Goal: Find contact information: Find contact information

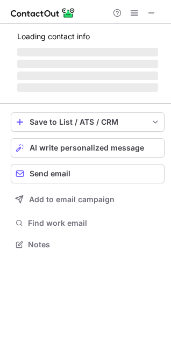
scroll to position [261, 171]
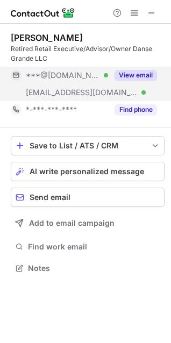
click at [136, 74] on button "View email" at bounding box center [136, 75] width 42 height 11
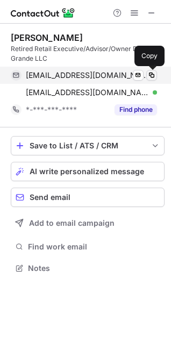
click at [152, 71] on span at bounding box center [151, 75] width 9 height 9
click at [152, 74] on span at bounding box center [151, 75] width 9 height 9
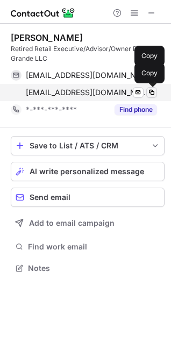
click at [152, 95] on span at bounding box center [151, 92] width 9 height 9
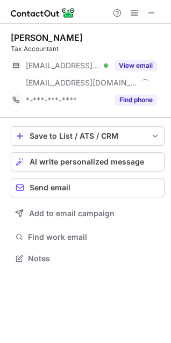
scroll to position [251, 171]
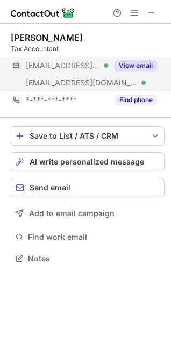
click at [138, 67] on button "View email" at bounding box center [136, 65] width 42 height 11
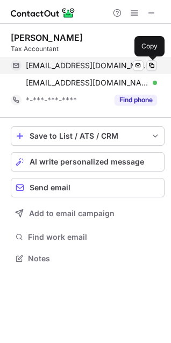
click at [151, 66] on span at bounding box center [151, 65] width 9 height 9
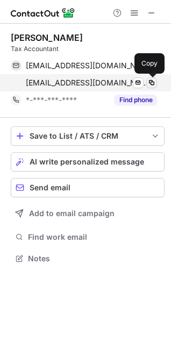
click at [153, 82] on span at bounding box center [151, 83] width 9 height 9
click at [153, 80] on span at bounding box center [151, 83] width 9 height 9
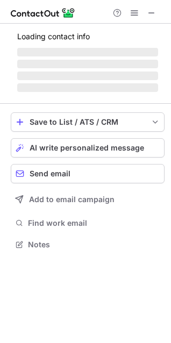
scroll to position [244, 171]
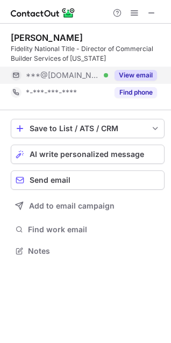
click at [143, 80] on button "View email" at bounding box center [136, 75] width 42 height 11
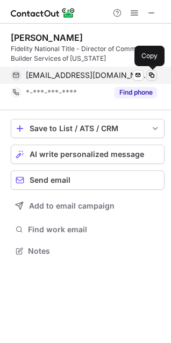
click at [153, 75] on span at bounding box center [151, 75] width 9 height 9
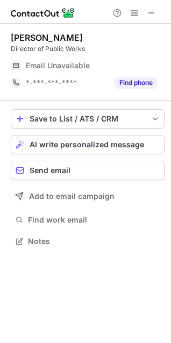
scroll to position [234, 171]
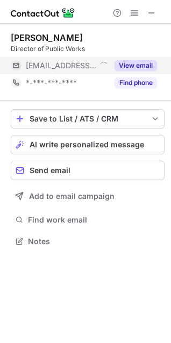
click at [135, 66] on button "View email" at bounding box center [136, 65] width 42 height 11
click at [125, 65] on button "View email" at bounding box center [136, 65] width 42 height 11
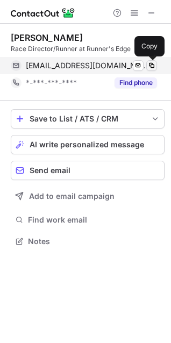
click at [149, 63] on span at bounding box center [151, 65] width 9 height 9
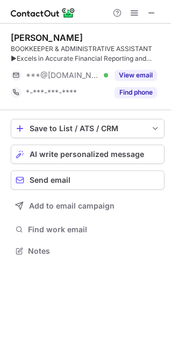
scroll to position [244, 171]
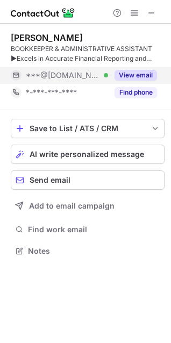
click at [133, 73] on button "View email" at bounding box center [136, 75] width 42 height 11
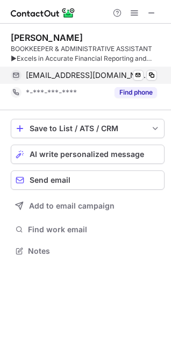
click at [157, 74] on div "[EMAIL_ADDRESS][DOMAIN_NAME] Verified Send email Copy" at bounding box center [84, 75] width 146 height 17
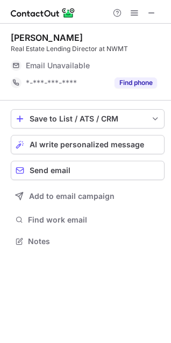
scroll to position [234, 171]
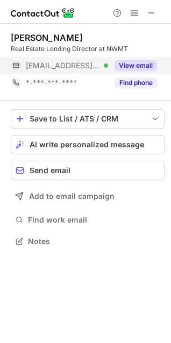
click at [126, 68] on button "View email" at bounding box center [136, 65] width 42 height 11
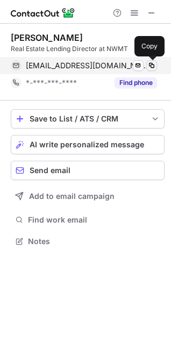
click at [152, 65] on span at bounding box center [151, 65] width 9 height 9
click at [151, 67] on span at bounding box center [151, 65] width 9 height 9
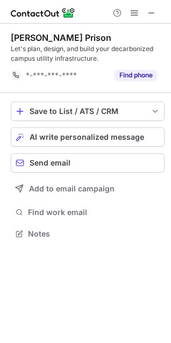
scroll to position [261, 171]
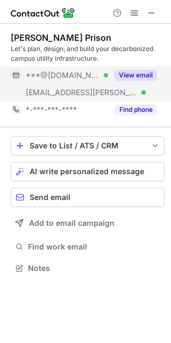
click at [131, 82] on div "View email" at bounding box center [132, 75] width 49 height 17
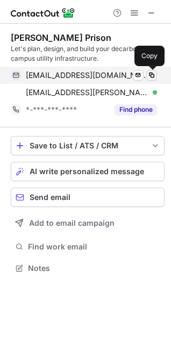
click at [152, 76] on span at bounding box center [151, 75] width 9 height 9
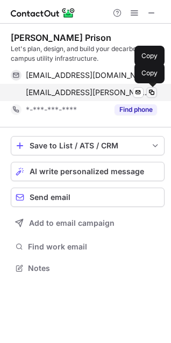
click at [154, 92] on span at bounding box center [151, 92] width 9 height 9
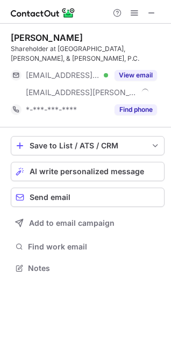
scroll to position [251, 171]
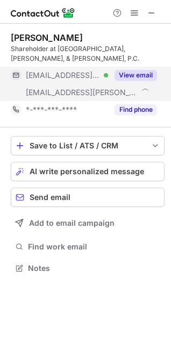
click at [126, 70] on button "View email" at bounding box center [136, 75] width 42 height 11
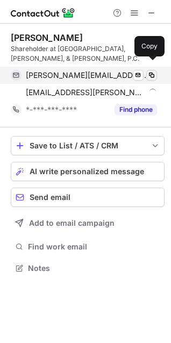
click at [150, 70] on button at bounding box center [151, 75] width 11 height 11
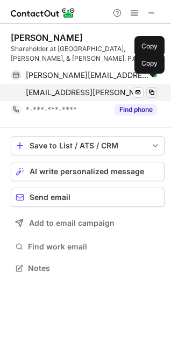
click at [151, 88] on span at bounding box center [151, 92] width 9 height 9
